Goal: Information Seeking & Learning: Learn about a topic

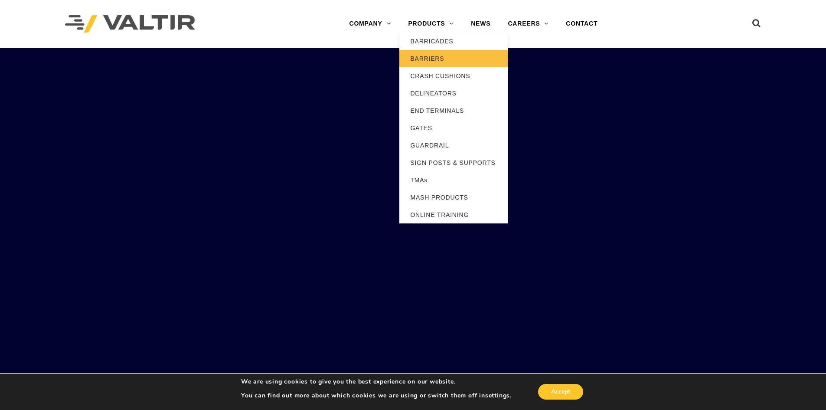
click at [432, 58] on link "BARRIERS" at bounding box center [453, 58] width 108 height 17
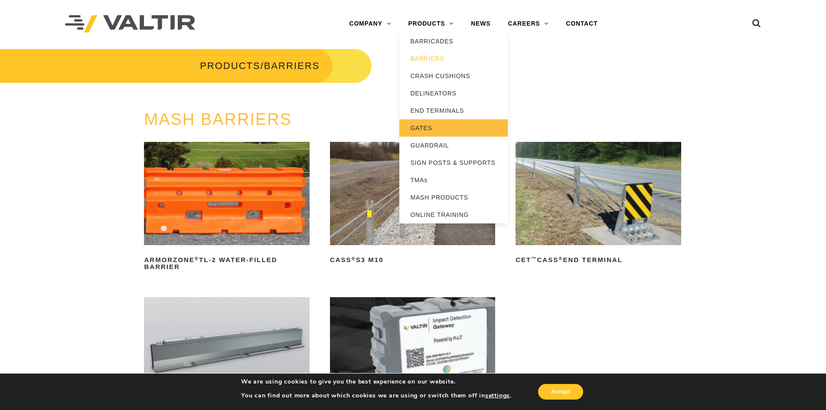
click at [422, 127] on link "GATES" at bounding box center [453, 127] width 108 height 17
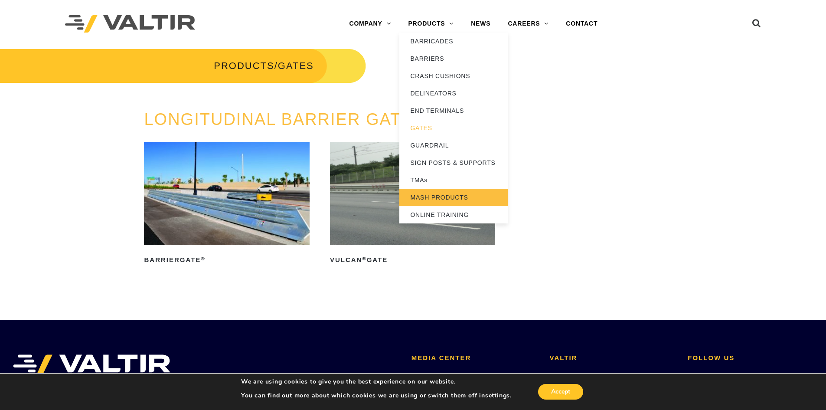
click at [441, 195] on link "MASH PRODUCTS" at bounding box center [453, 197] width 108 height 17
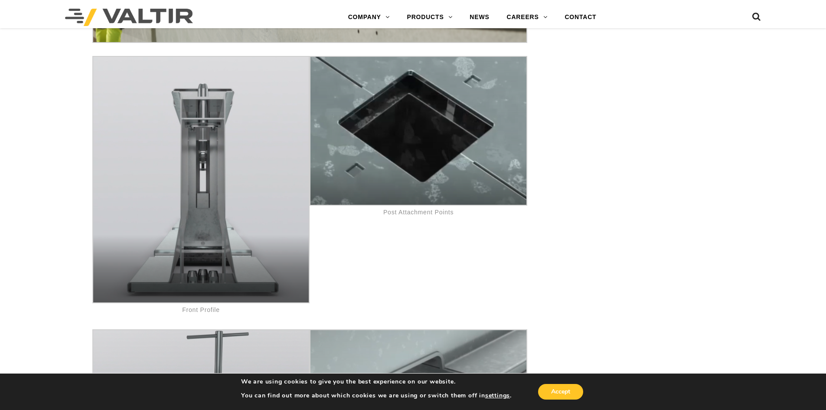
scroll to position [4421, 0]
